Goal: Information Seeking & Learning: Learn about a topic

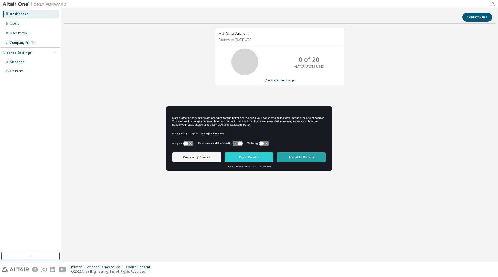
click at [301, 157] on button "Accept All Cookies" at bounding box center [300, 158] width 49 height 10
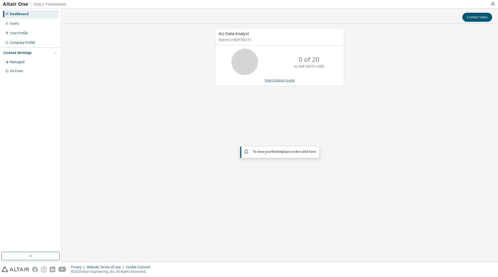
click at [287, 82] on link "View License Usage" at bounding box center [279, 80] width 30 height 5
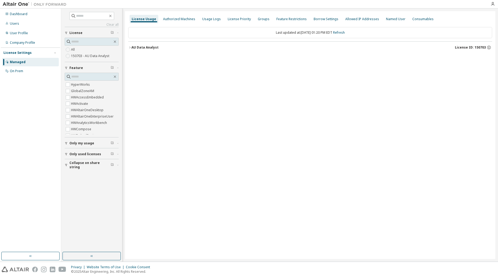
click at [129, 48] on icon "button" at bounding box center [129, 47] width 3 height 3
click at [129, 47] on icon "button" at bounding box center [129, 47] width 3 height 3
click at [77, 56] on label "150703 - AU Data Analyst" at bounding box center [90, 56] width 39 height 6
click at [130, 49] on icon "button" at bounding box center [129, 47] width 3 height 3
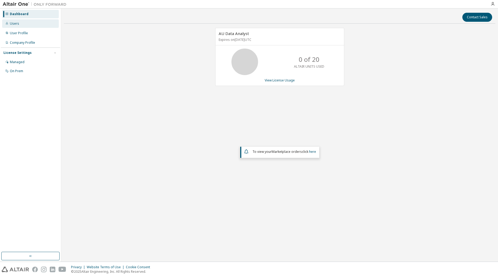
click at [22, 24] on div "Users" at bounding box center [30, 23] width 57 height 9
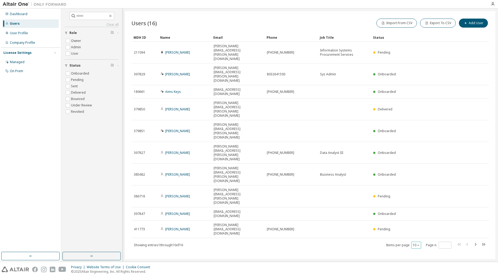
click at [419, 244] on icon "button" at bounding box center [417, 245] width 3 height 3
click at [422, 170] on div "50" at bounding box center [432, 170] width 43 height 6
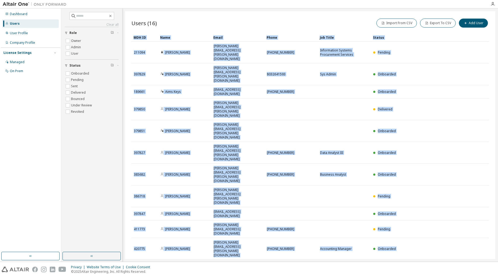
drag, startPoint x: 133, startPoint y: 37, endPoint x: 392, endPoint y: 186, distance: 298.3
click at [392, 186] on table "MDH ID Name Email Phone Job Title Status 211094 Mitch Blackwell mitch.blackwell…" at bounding box center [309, 190] width 357 height 315
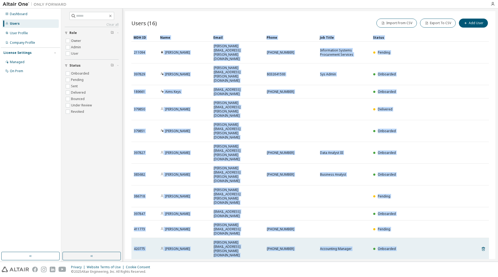
copy table "MDH ID Name Email Phone Job Title Status 211094 Mitch Blackwell mitch.blackwell…"
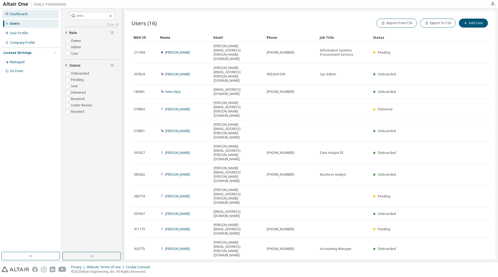
click at [18, 15] on div "Dashboard" at bounding box center [19, 14] width 18 height 4
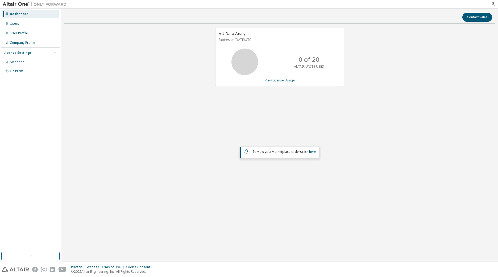
click at [282, 82] on link "View License Usage" at bounding box center [279, 80] width 30 height 5
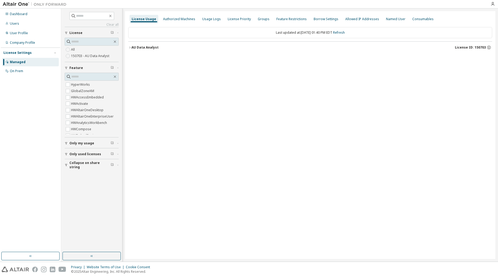
click at [129, 47] on icon "button" at bounding box center [129, 47] width 3 height 3
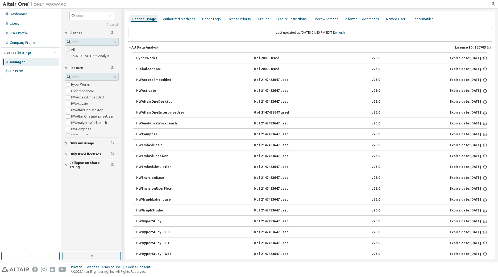
click at [482, 58] on icon "button" at bounding box center [484, 58] width 5 height 5
click at [484, 58] on icon "button" at bounding box center [484, 58] width 1 height 1
click at [207, 19] on div "Usage Logs" at bounding box center [211, 19] width 19 height 4
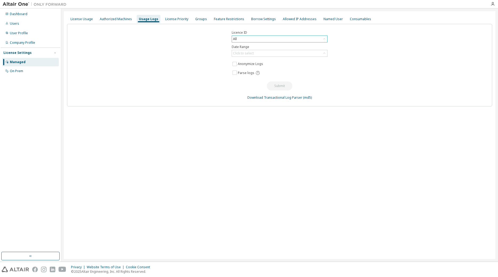
click at [258, 40] on div "All" at bounding box center [279, 39] width 95 height 6
click at [260, 62] on li "150703 - AU Data Analyst" at bounding box center [279, 60] width 94 height 7
click at [268, 55] on div "Click to select" at bounding box center [279, 53] width 95 height 6
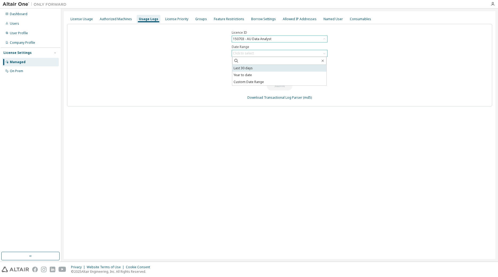
click at [263, 69] on li "Last 30 days" at bounding box center [279, 68] width 94 height 7
click at [279, 86] on button "Submit" at bounding box center [280, 86] width 26 height 9
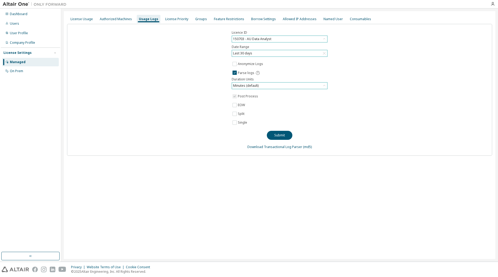
click at [260, 85] on div "Minutes (default)" at bounding box center [279, 86] width 95 height 6
click at [257, 101] on li "Minutes (default)" at bounding box center [279, 100] width 94 height 7
click at [284, 137] on button "Submit" at bounding box center [280, 135] width 26 height 9
click at [262, 40] on div "150703 - AU Data Analyst" at bounding box center [252, 39] width 40 height 6
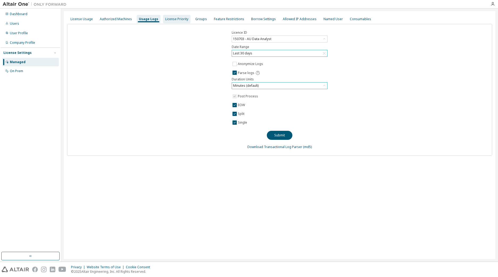
click at [173, 19] on div "License Priority" at bounding box center [176, 19] width 23 height 4
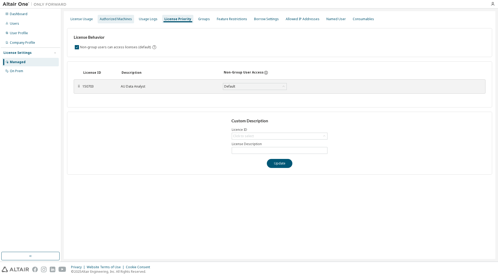
click at [127, 20] on div "Authorized Machines" at bounding box center [116, 19] width 32 height 4
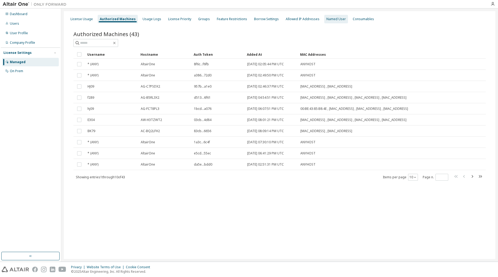
click at [328, 20] on div "Named User" at bounding box center [335, 19] width 19 height 4
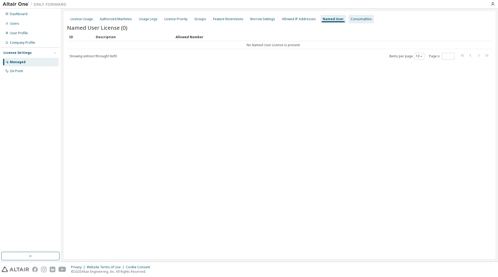
click at [350, 20] on div "Consumables" at bounding box center [360, 19] width 21 height 4
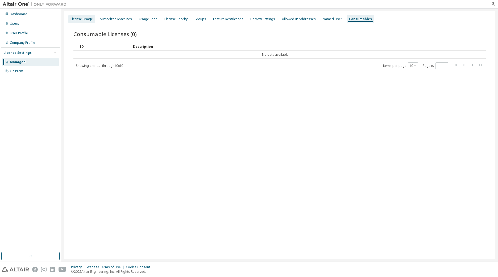
click at [84, 21] on div "License Usage" at bounding box center [81, 19] width 27 height 9
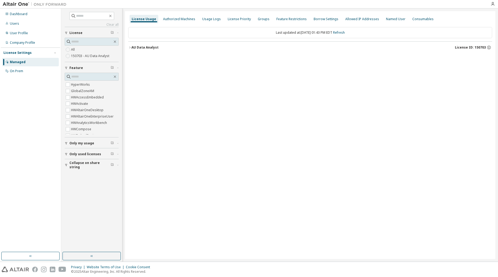
click at [130, 48] on icon "button" at bounding box center [129, 48] width 1 height 2
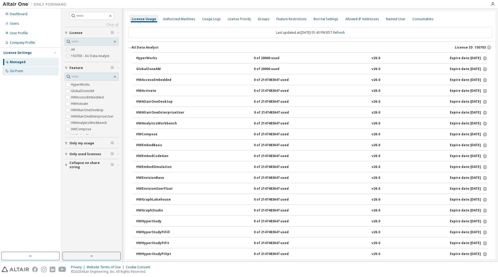
click at [33, 71] on div "On Prem" at bounding box center [30, 71] width 57 height 9
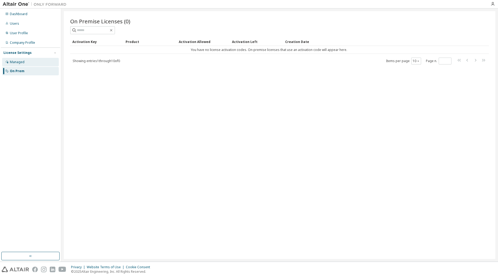
click at [28, 64] on div "Managed" at bounding box center [30, 62] width 57 height 9
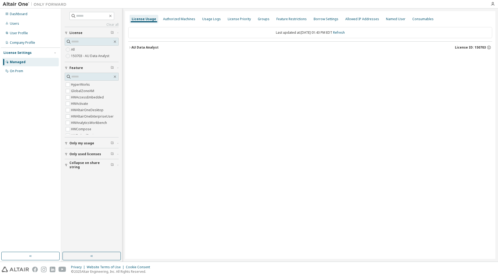
click at [82, 154] on span "Only used licenses" at bounding box center [85, 154] width 32 height 4
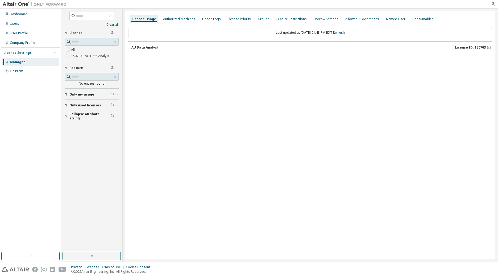
click at [70, 105] on span "Only used licenses" at bounding box center [85, 105] width 32 height 4
click at [214, 20] on div "Usage Logs" at bounding box center [211, 19] width 19 height 4
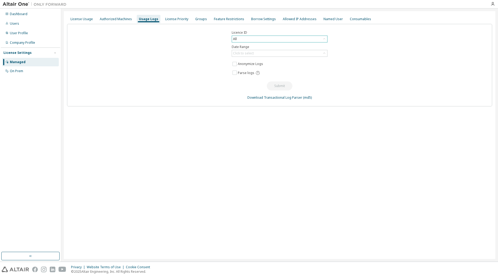
click at [251, 39] on div "All" at bounding box center [279, 39] width 95 height 6
click at [87, 16] on div "License Usage" at bounding box center [81, 19] width 27 height 9
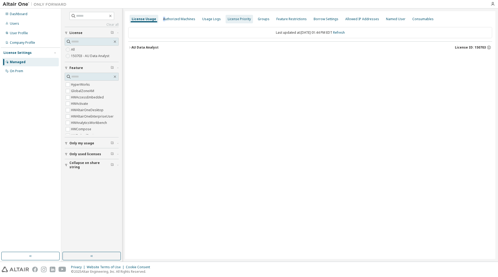
click at [162, 21] on div "Authorized Machines" at bounding box center [179, 19] width 36 height 9
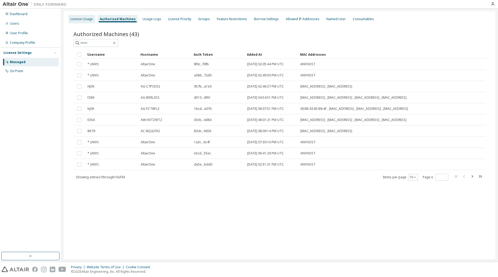
click at [83, 19] on div "License Usage" at bounding box center [81, 19] width 22 height 4
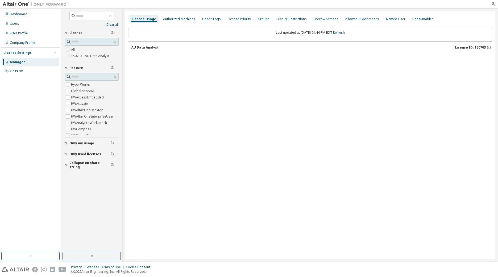
click at [129, 48] on icon "button" at bounding box center [129, 47] width 3 height 3
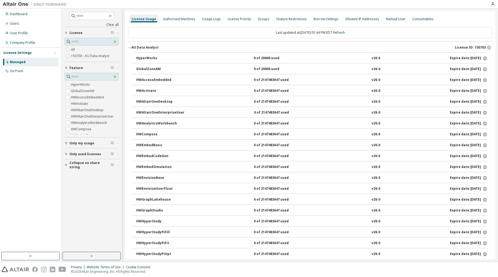
click at [129, 48] on icon "button" at bounding box center [130, 47] width 2 height 1
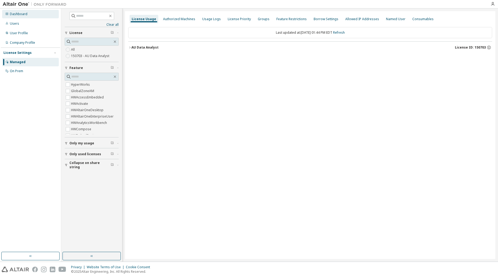
click at [25, 16] on div "Dashboard" at bounding box center [30, 14] width 57 height 9
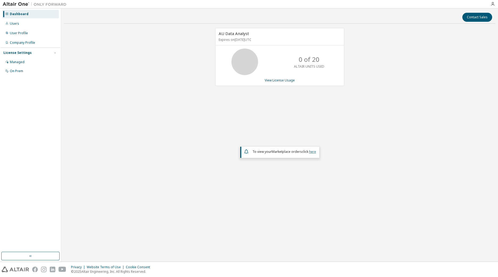
click at [312, 153] on link "here" at bounding box center [312, 152] width 7 height 5
click at [110, 96] on div "AU Data Analyst Expires on November 6, 2025 UTC 0 of 20 ALTAIR UNITS USED View …" at bounding box center [279, 118] width 431 height 180
